Goal: Task Accomplishment & Management: Use online tool/utility

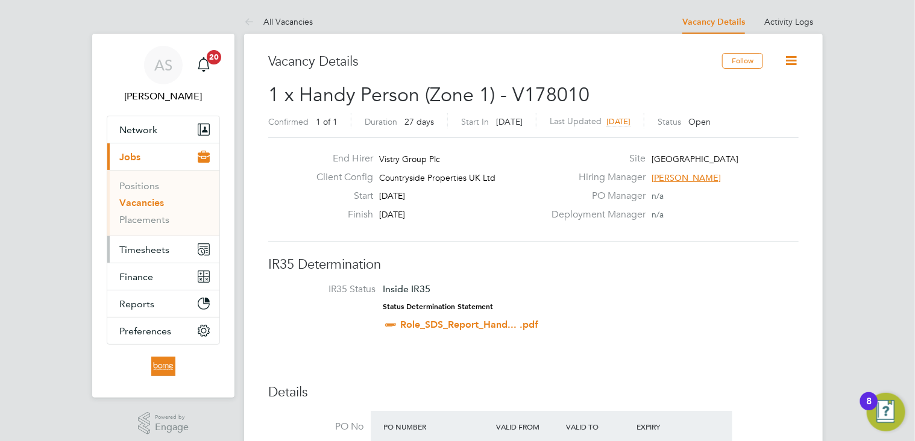
click at [145, 251] on span "Timesheets" at bounding box center [144, 249] width 50 height 11
click at [157, 251] on span "Timesheets" at bounding box center [144, 249] width 50 height 11
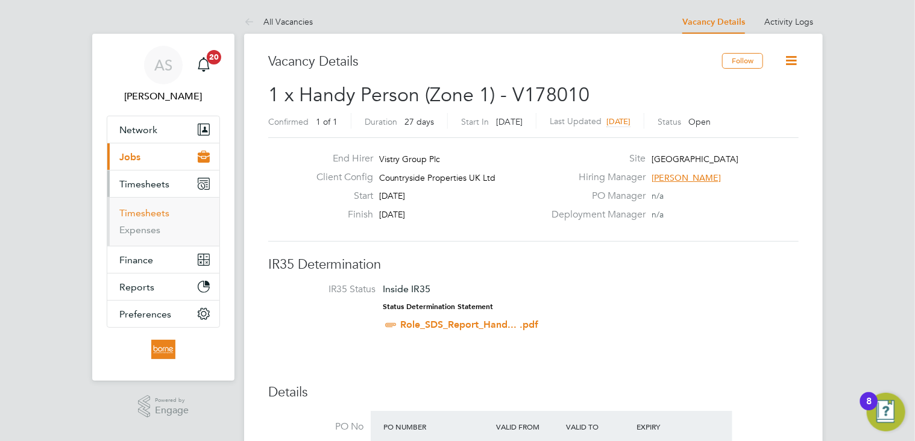
click at [139, 210] on link "Timesheets" at bounding box center [144, 212] width 50 height 11
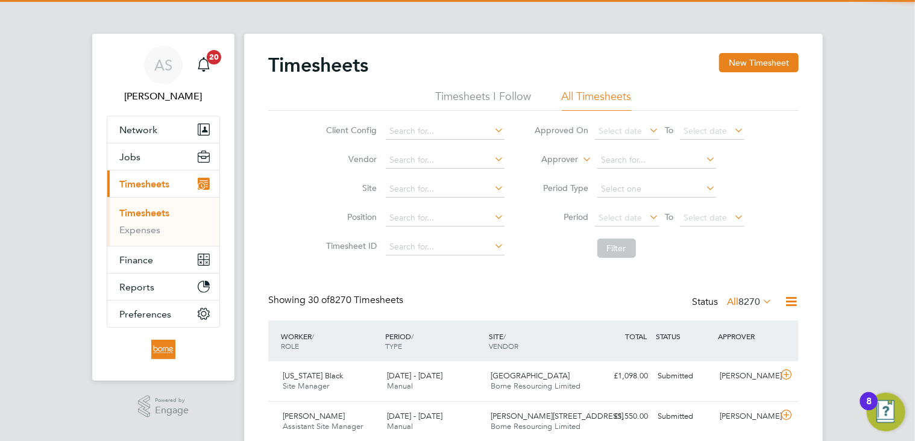
scroll to position [6, 6]
click at [408, 180] on li "Site" at bounding box center [414, 189] width 212 height 29
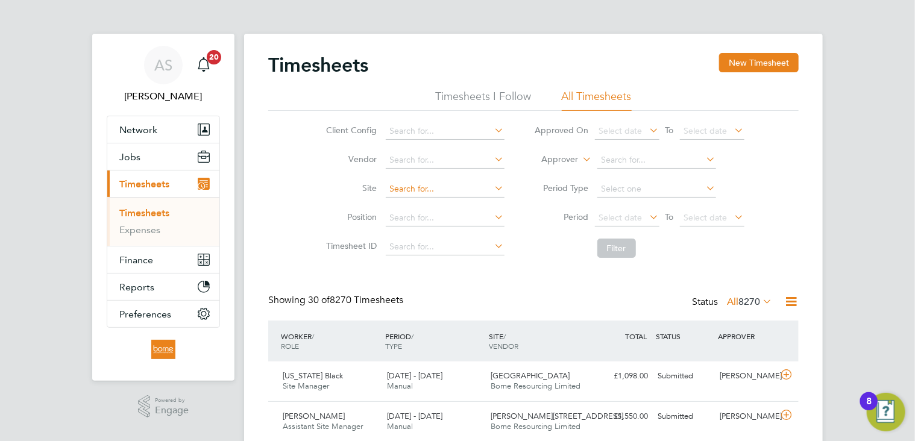
click at [412, 187] on input at bounding box center [445, 189] width 119 height 17
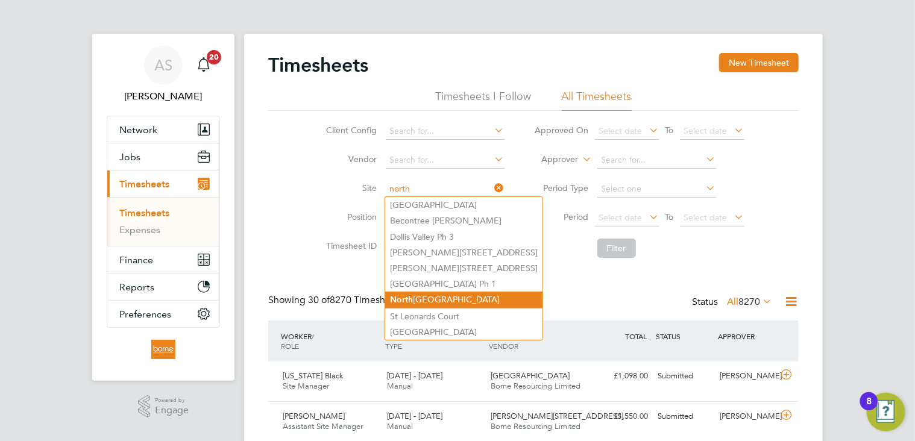
click at [451, 297] on li "[GEOGRAPHIC_DATA]" at bounding box center [463, 300] width 157 height 16
type input "[GEOGRAPHIC_DATA]"
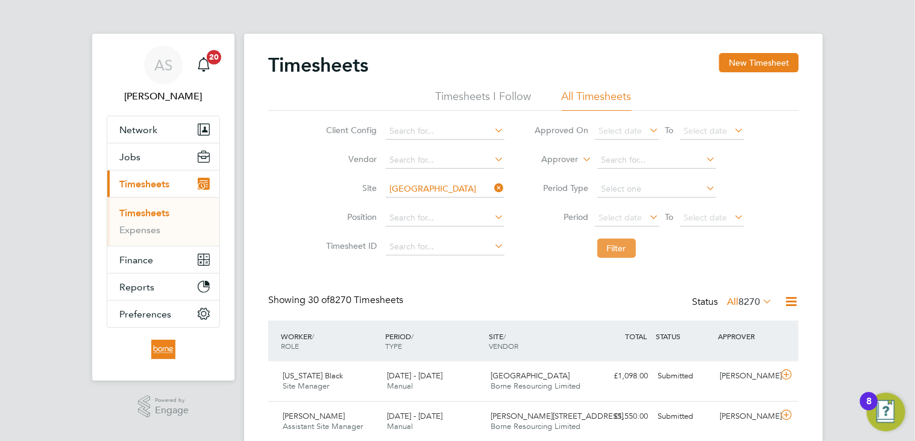
click at [611, 254] on button "Filter" at bounding box center [616, 248] width 39 height 19
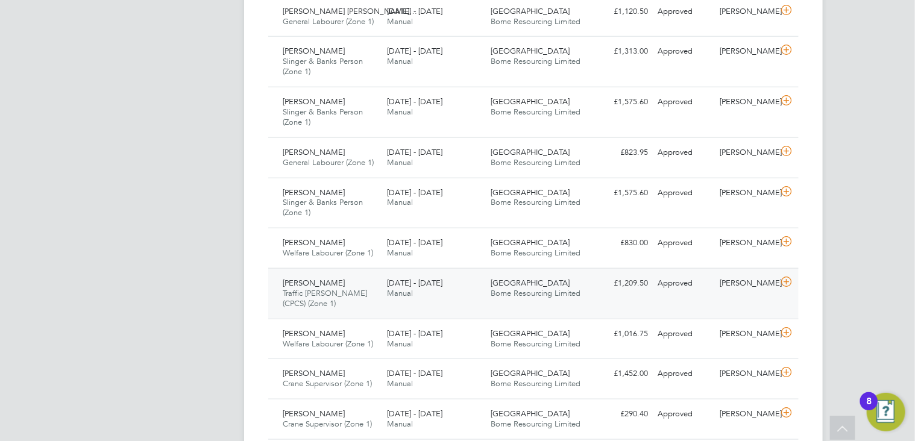
click at [783, 283] on icon at bounding box center [786, 282] width 15 height 10
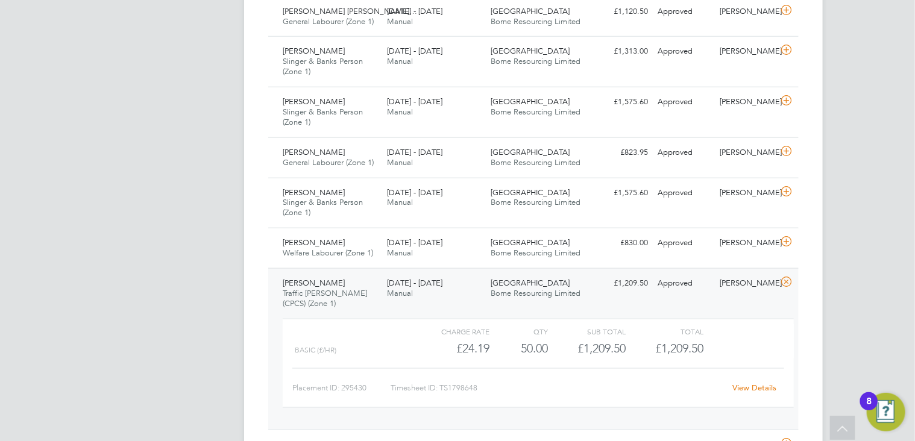
click at [854, 79] on div "AS [PERSON_NAME] Notifications 20 Applications: Network Team Members Businesses…" at bounding box center [457, 314] width 915 height 1882
click at [860, 306] on div "AS [PERSON_NAME] Notifications 20 Applications: Network Team Members Businesses…" at bounding box center [457, 314] width 915 height 1882
